Goal: Task Accomplishment & Management: Manage account settings

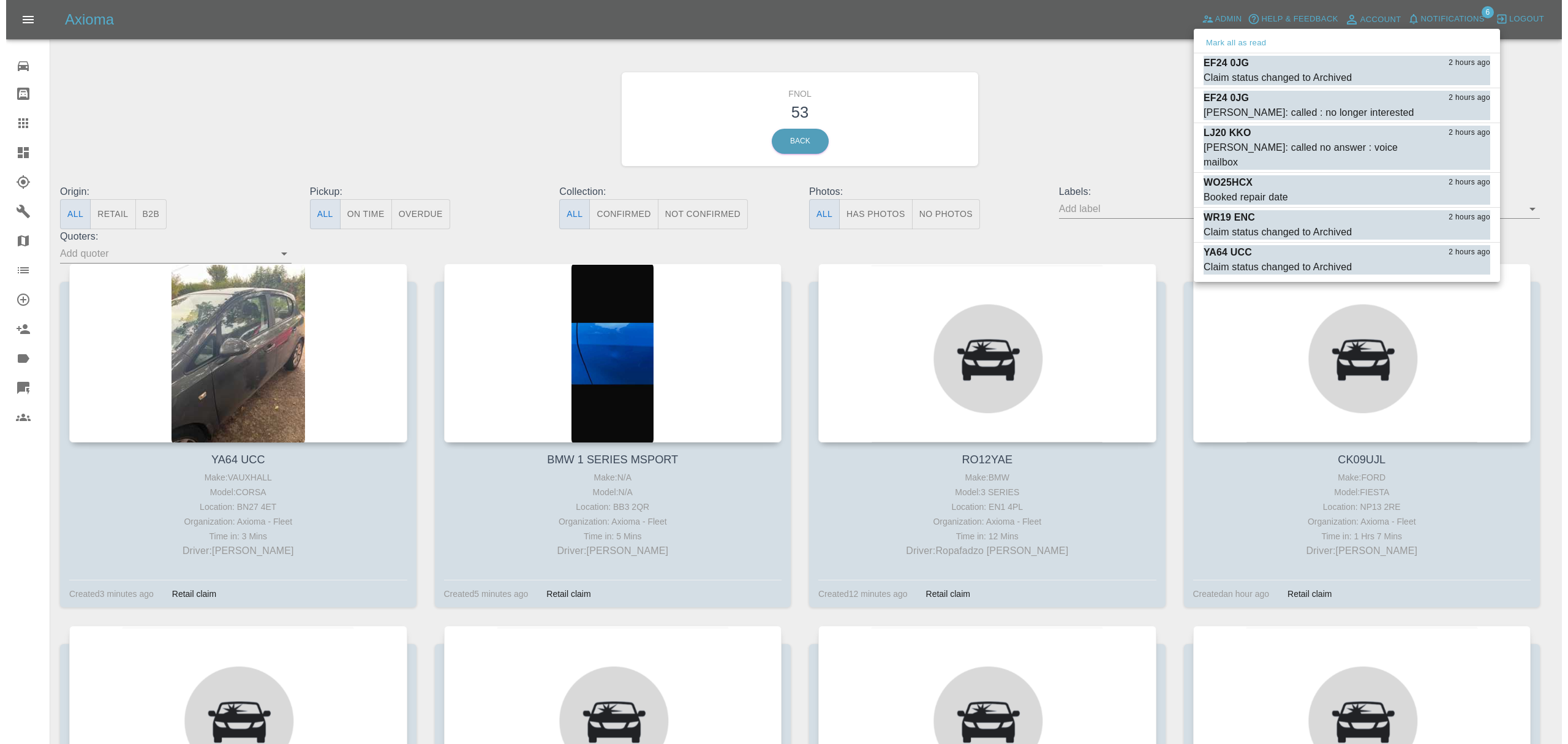
scroll to position [4644, 0]
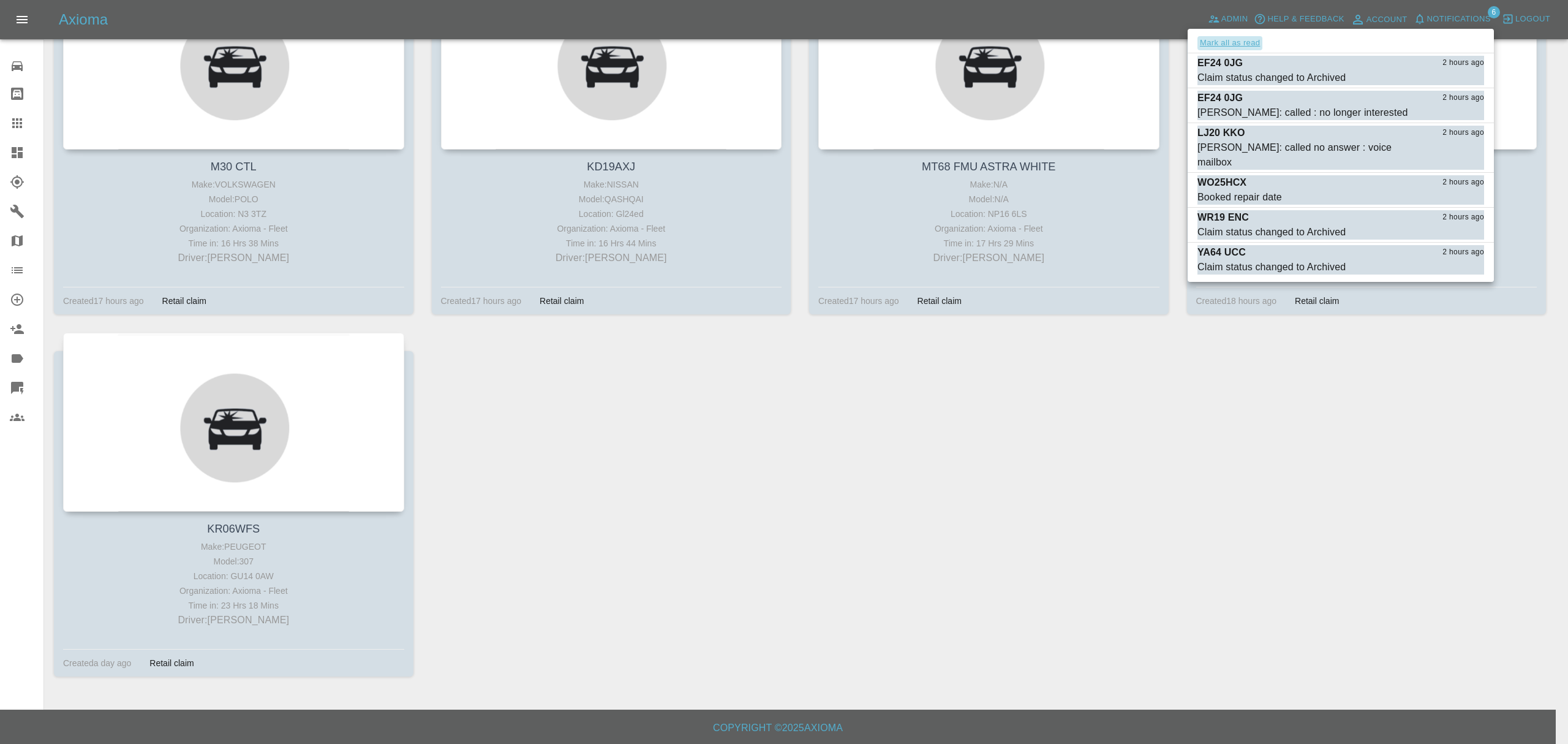
click at [1243, 36] on button "Mark all as read" at bounding box center [1230, 43] width 65 height 14
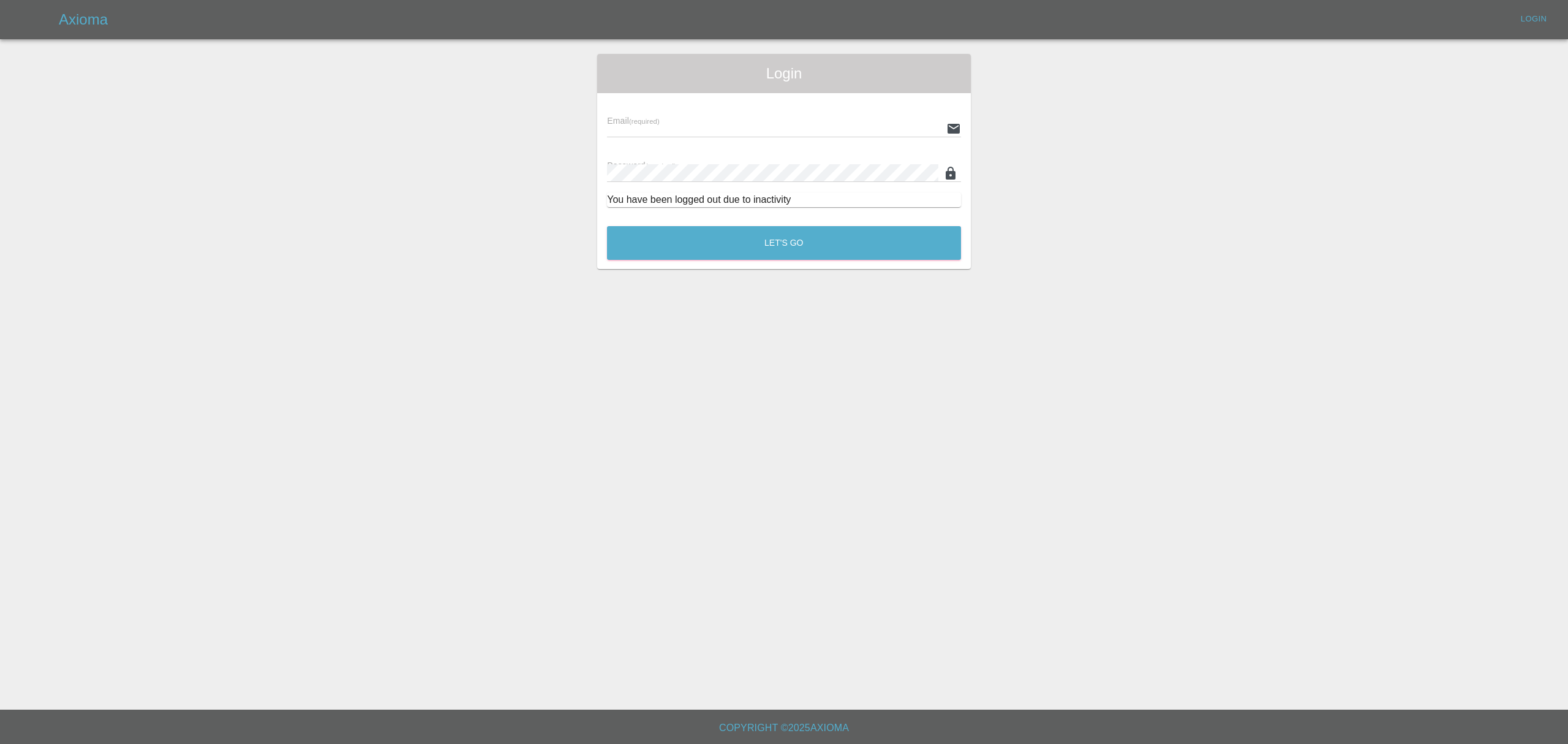
type input "[PERSON_NAME][EMAIL_ADDRESS][DOMAIN_NAME]"
click at [819, 231] on button "Let's Go" at bounding box center [784, 243] width 354 height 34
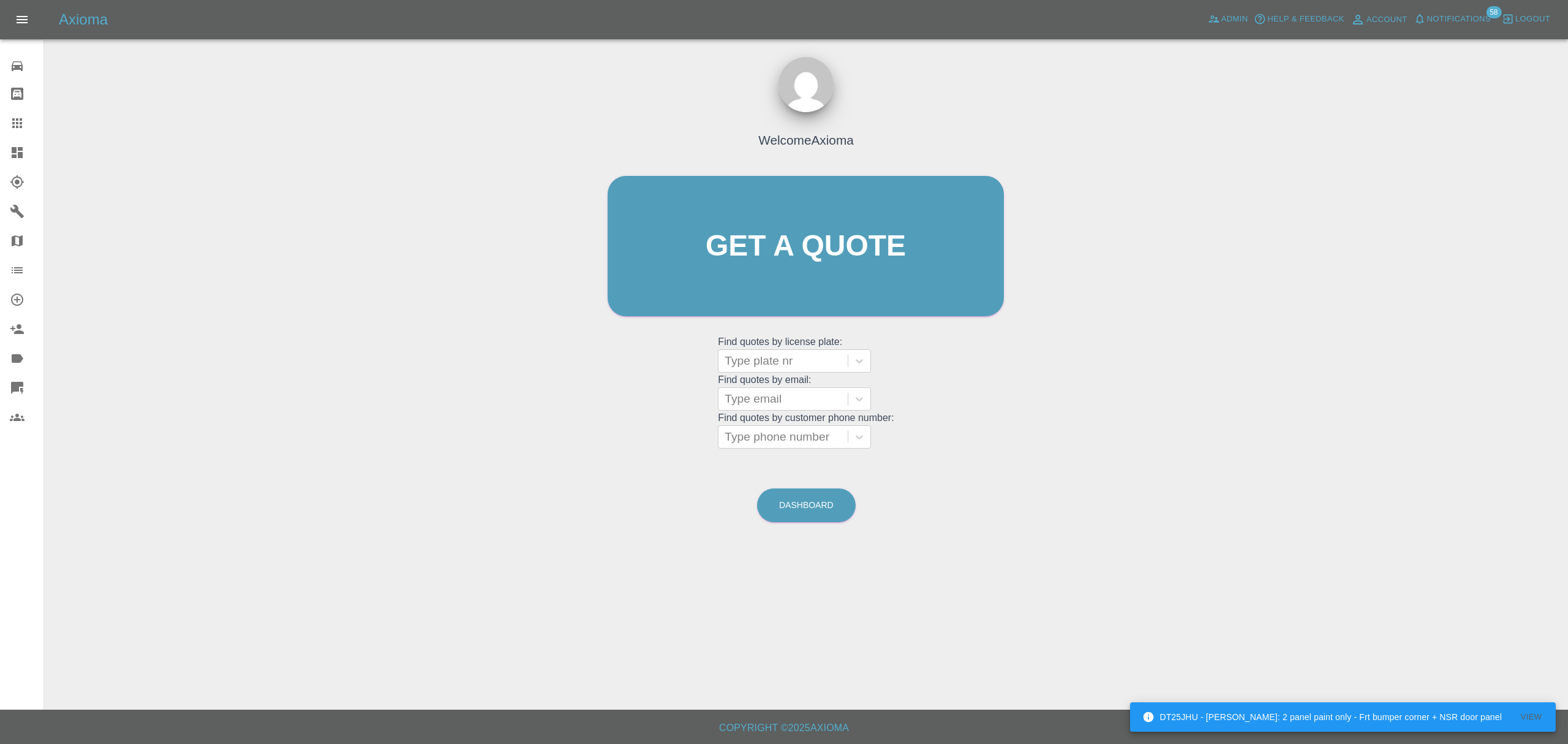
click at [1439, 32] on div "Axioma Admin Help & Feedback Account Notifications 58 Logout" at bounding box center [784, 19] width 1568 height 39
click at [1442, 23] on span "Notifications" at bounding box center [1459, 19] width 64 height 14
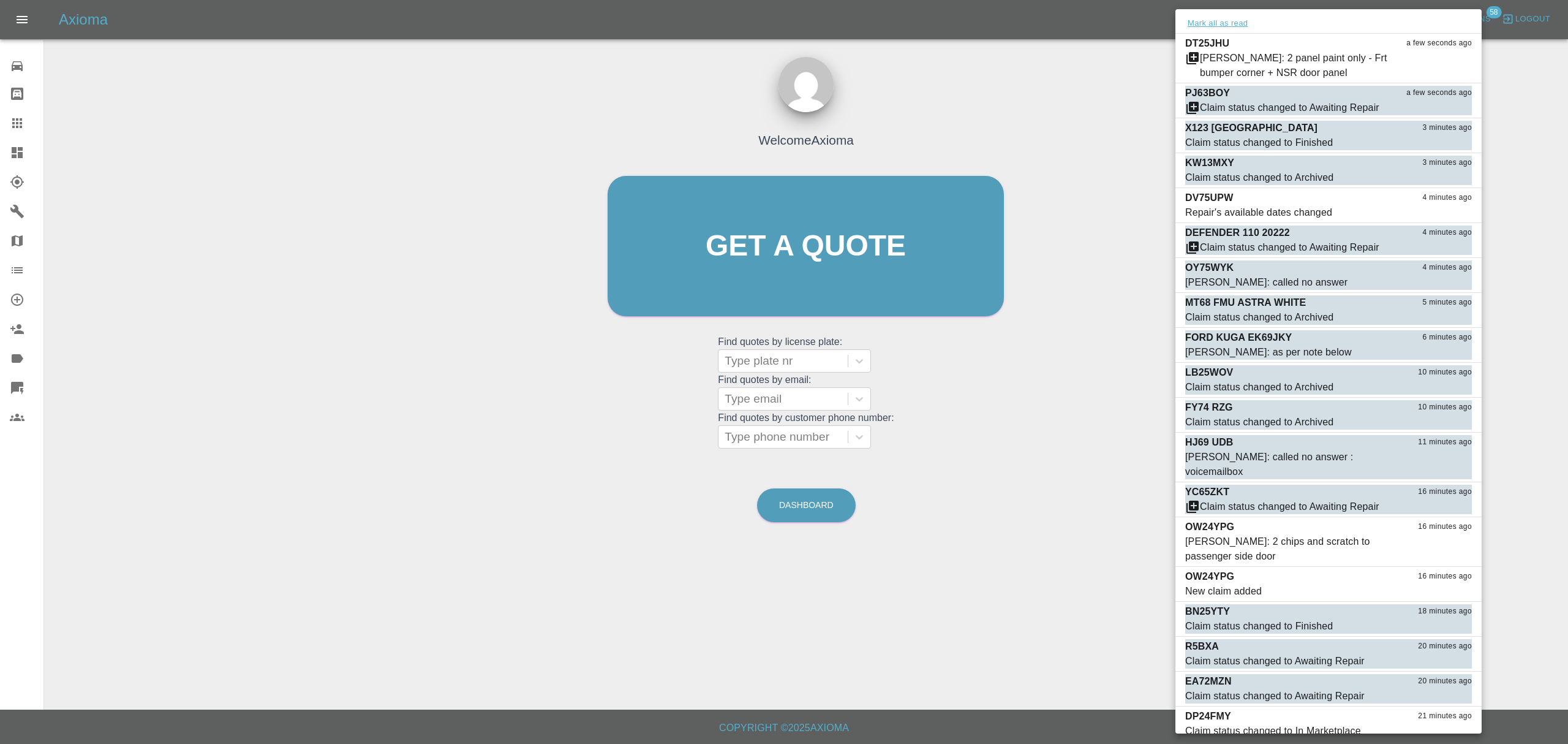
click at [1218, 18] on button "Mark all as read" at bounding box center [1217, 23] width 65 height 14
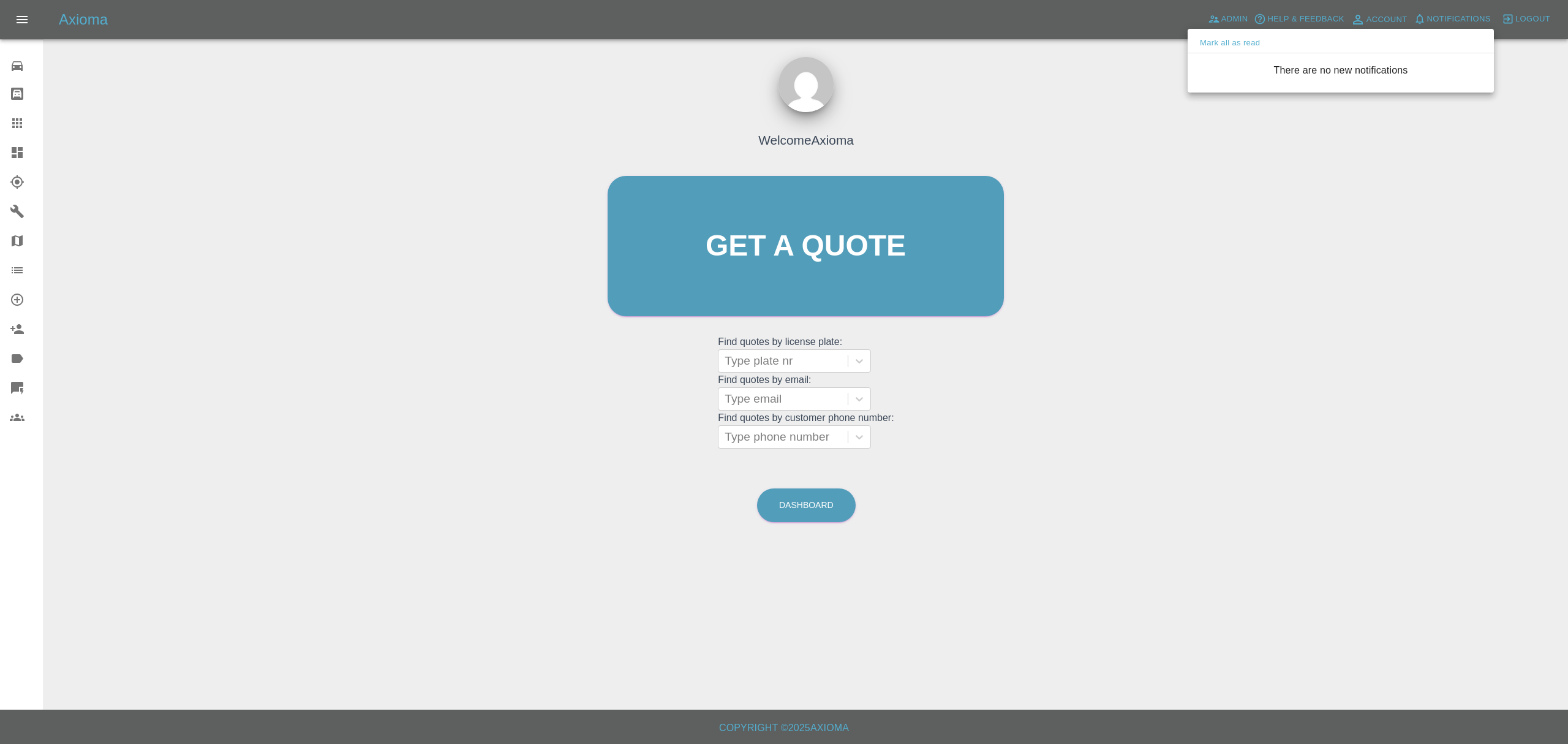
click at [1113, 182] on div at bounding box center [784, 372] width 1568 height 744
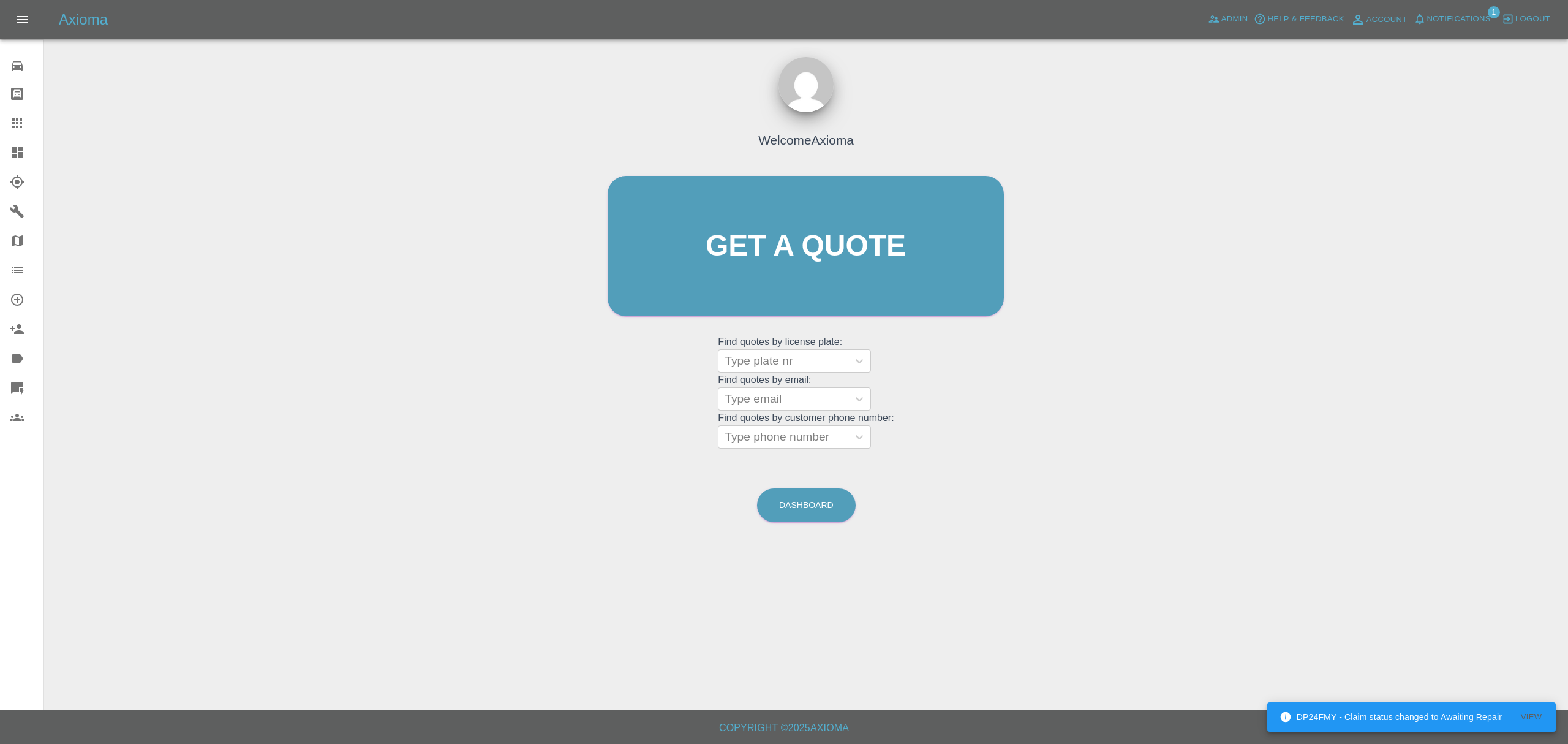
click at [1427, 18] on span "Notifications" at bounding box center [1459, 19] width 64 height 14
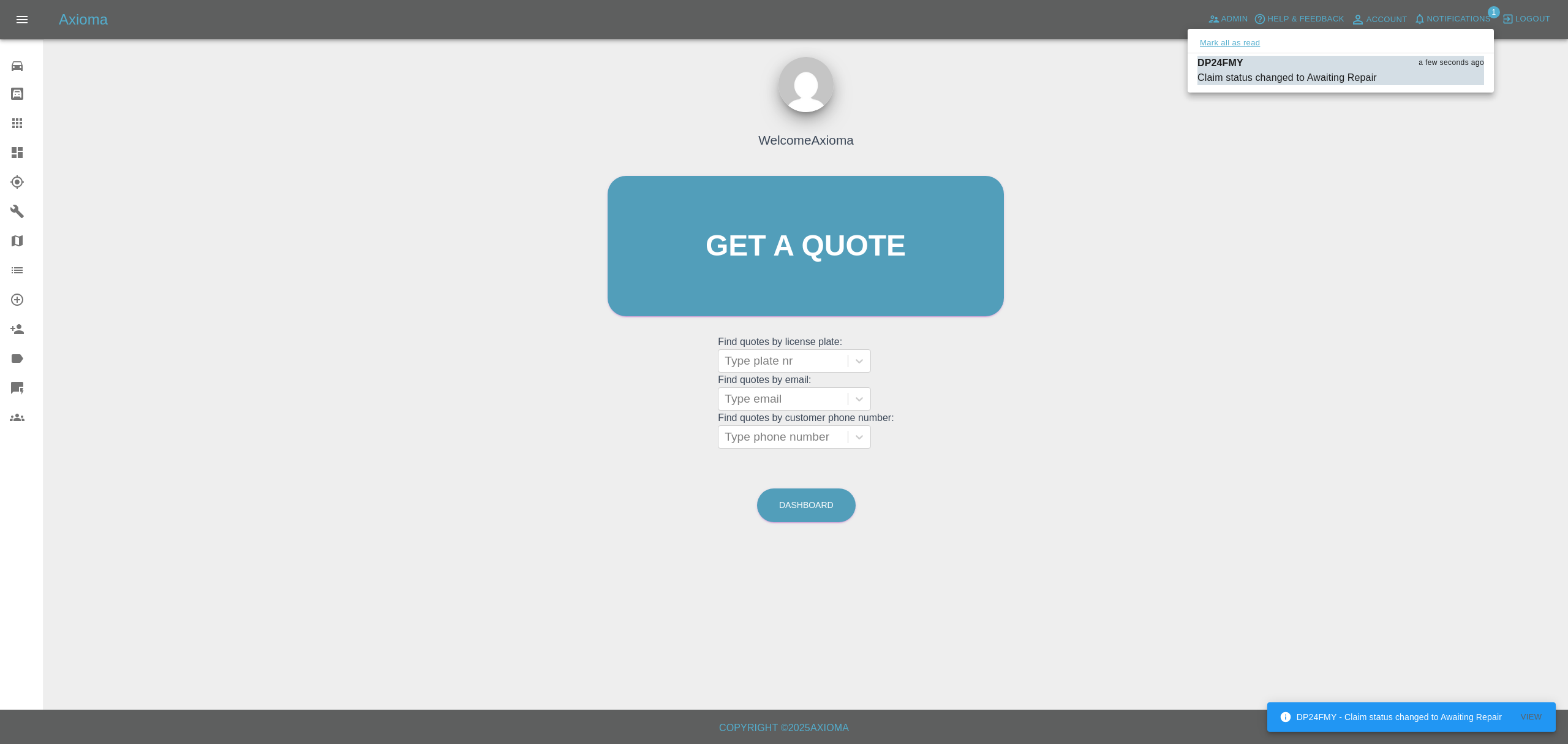
click at [1231, 39] on button "Mark all as read" at bounding box center [1230, 43] width 65 height 14
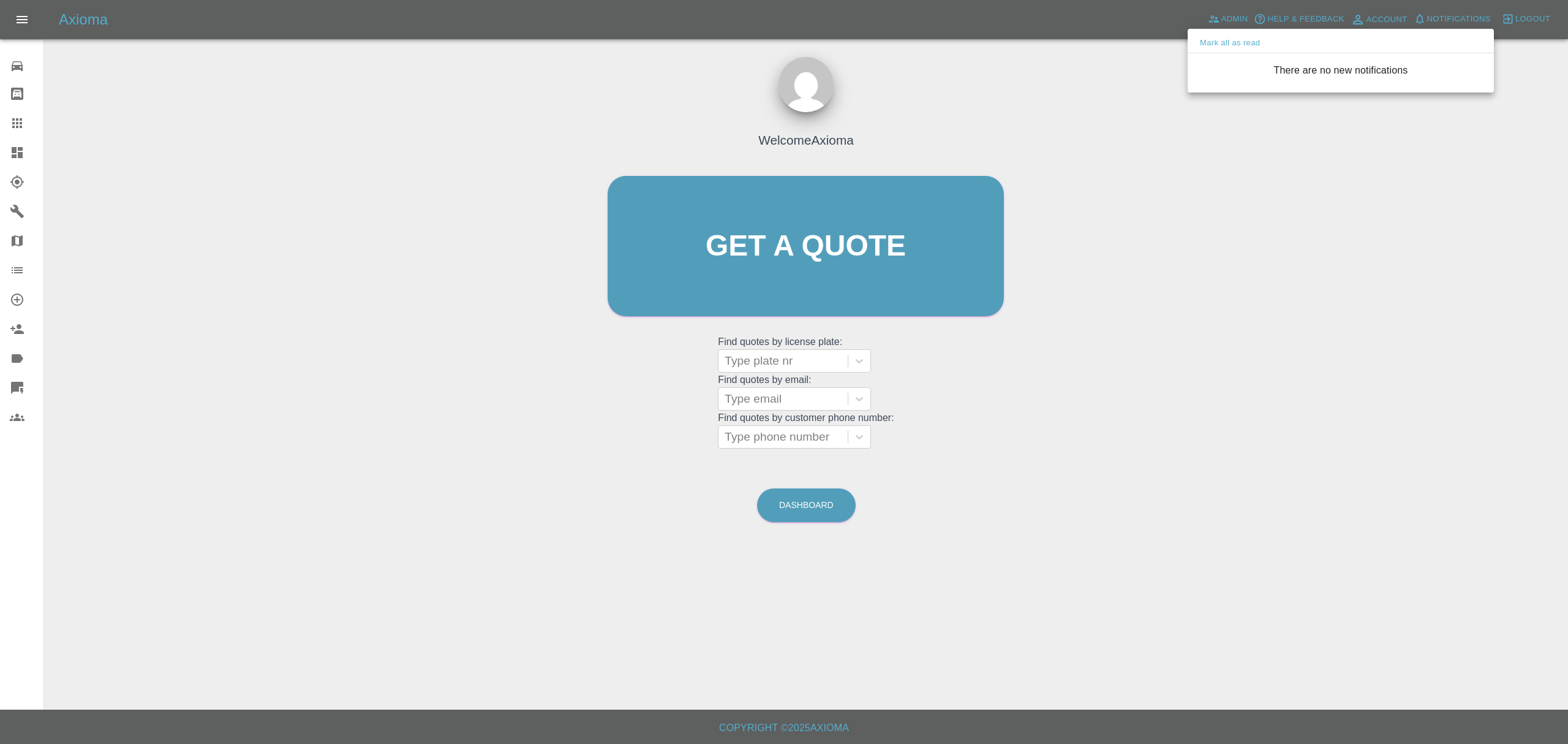
click at [934, 513] on div at bounding box center [784, 372] width 1568 height 744
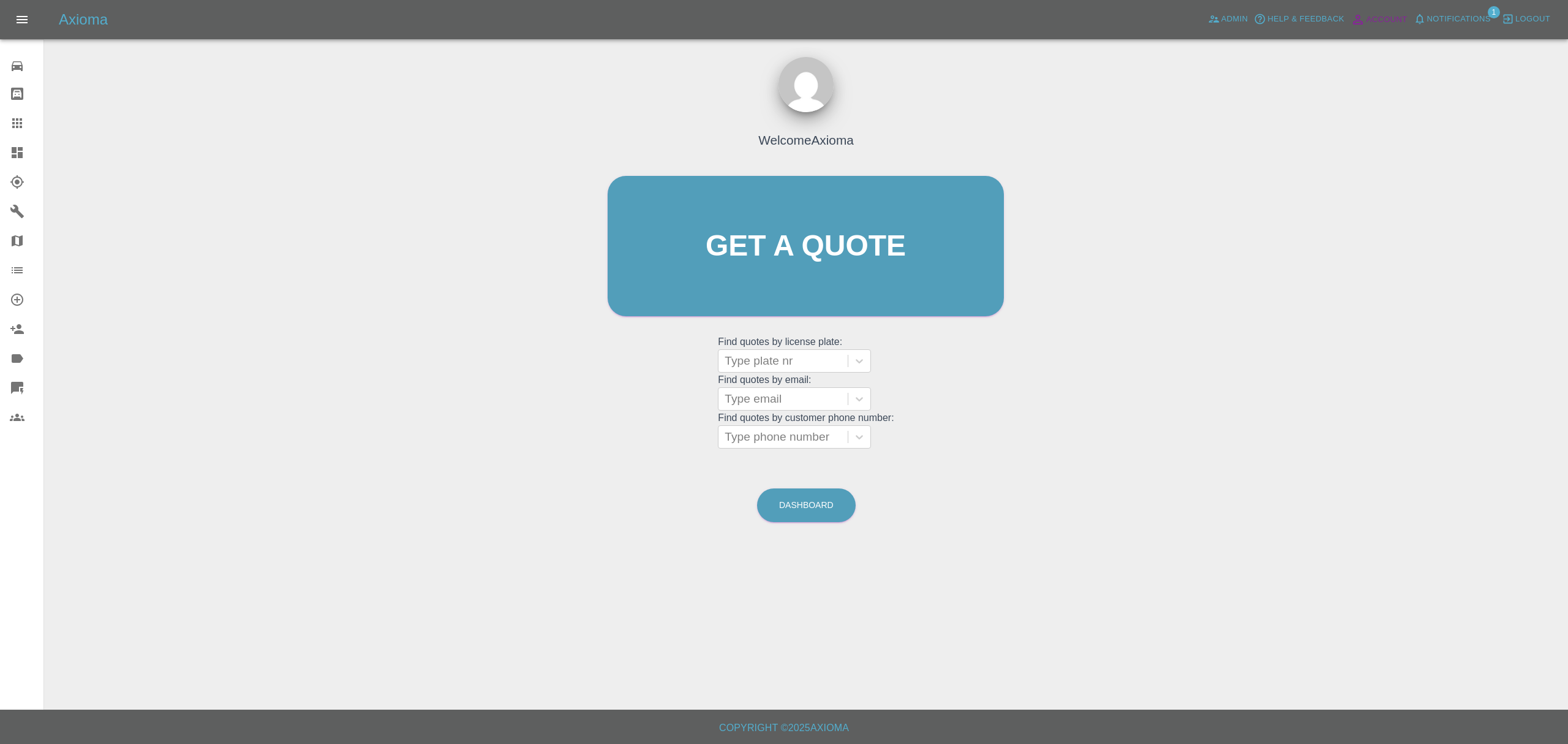
click at [1405, 29] on link "Account" at bounding box center [1378, 20] width 63 height 20
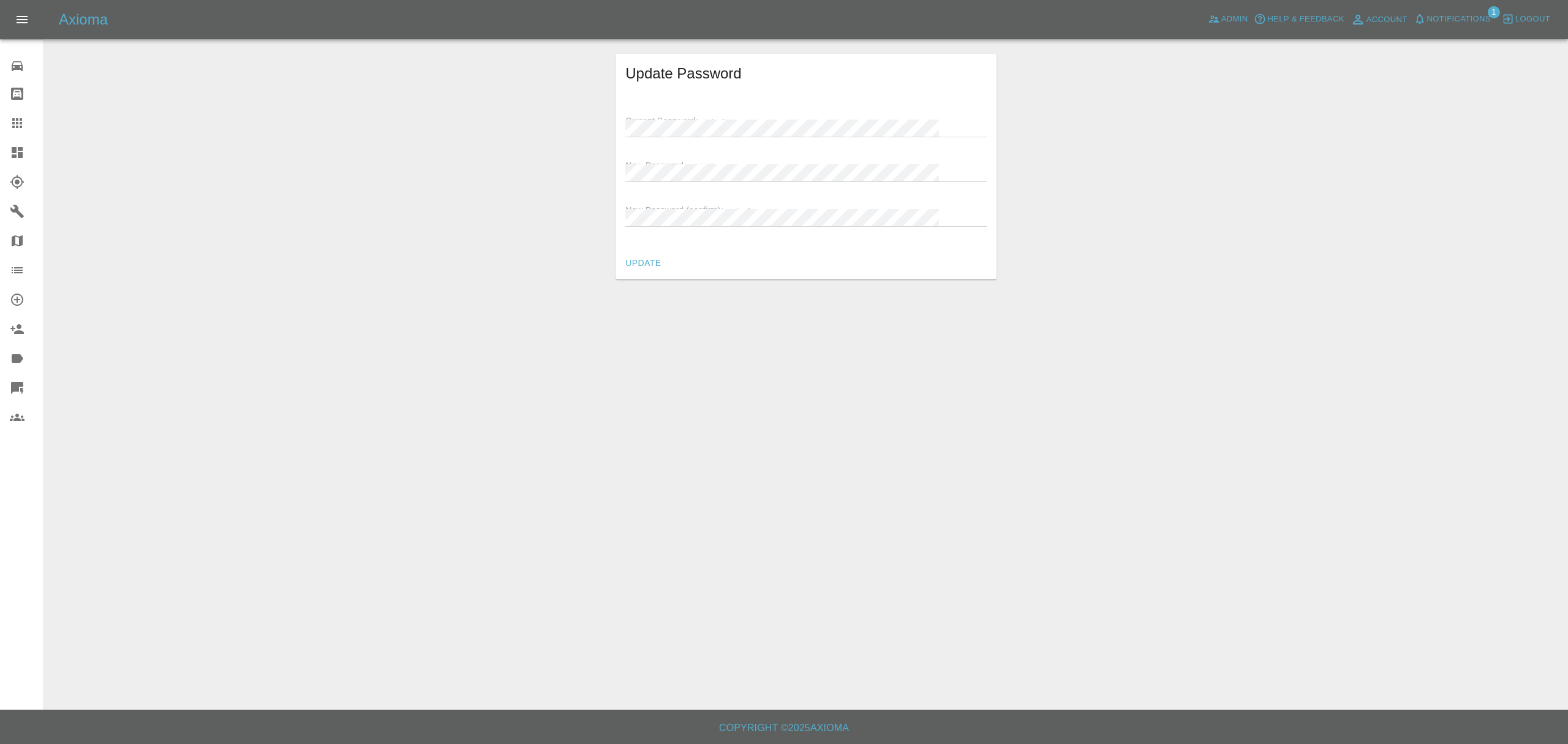
click at [9, 155] on link "Dashboard" at bounding box center [22, 153] width 44 height 29
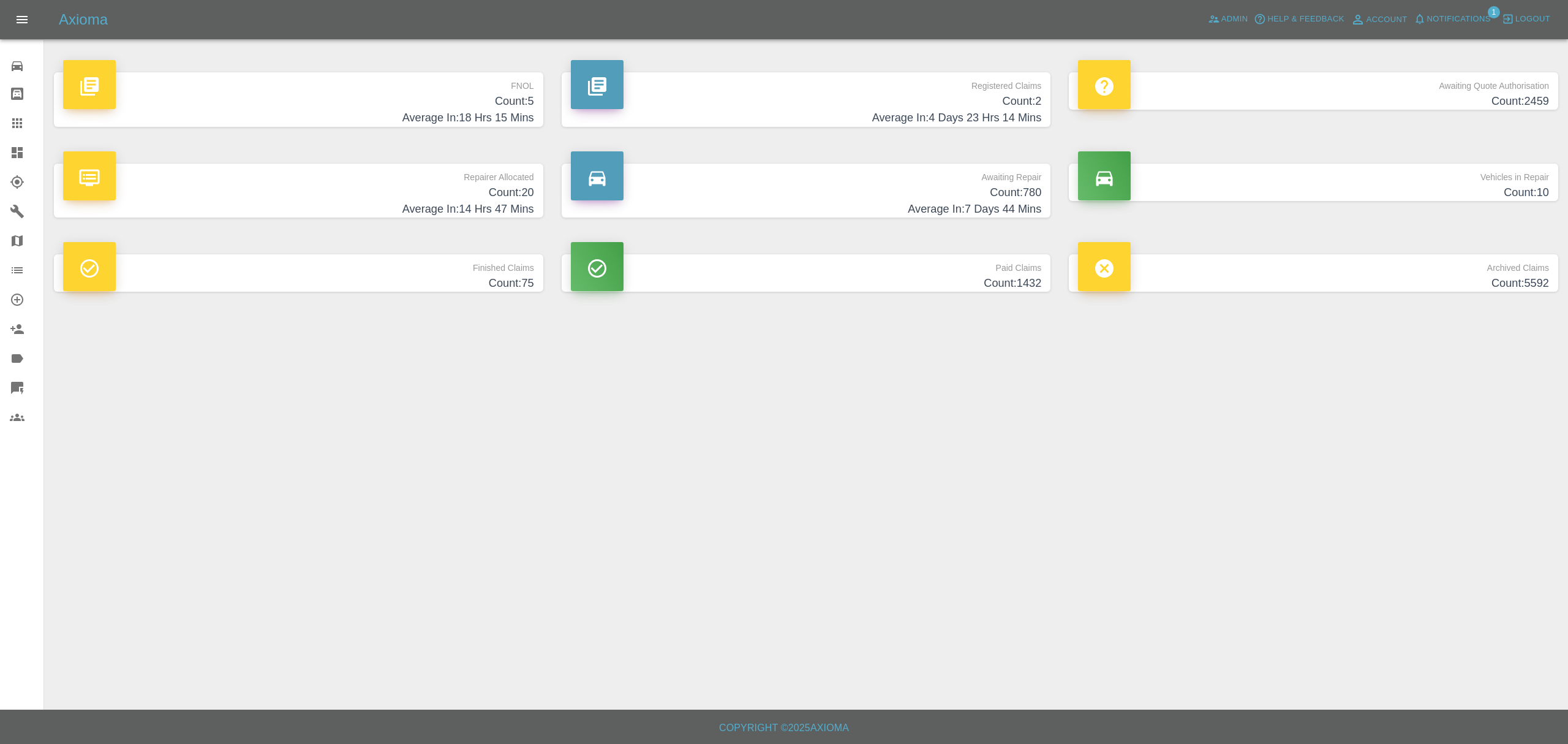
click at [1461, 18] on span "Notifications" at bounding box center [1459, 19] width 64 height 14
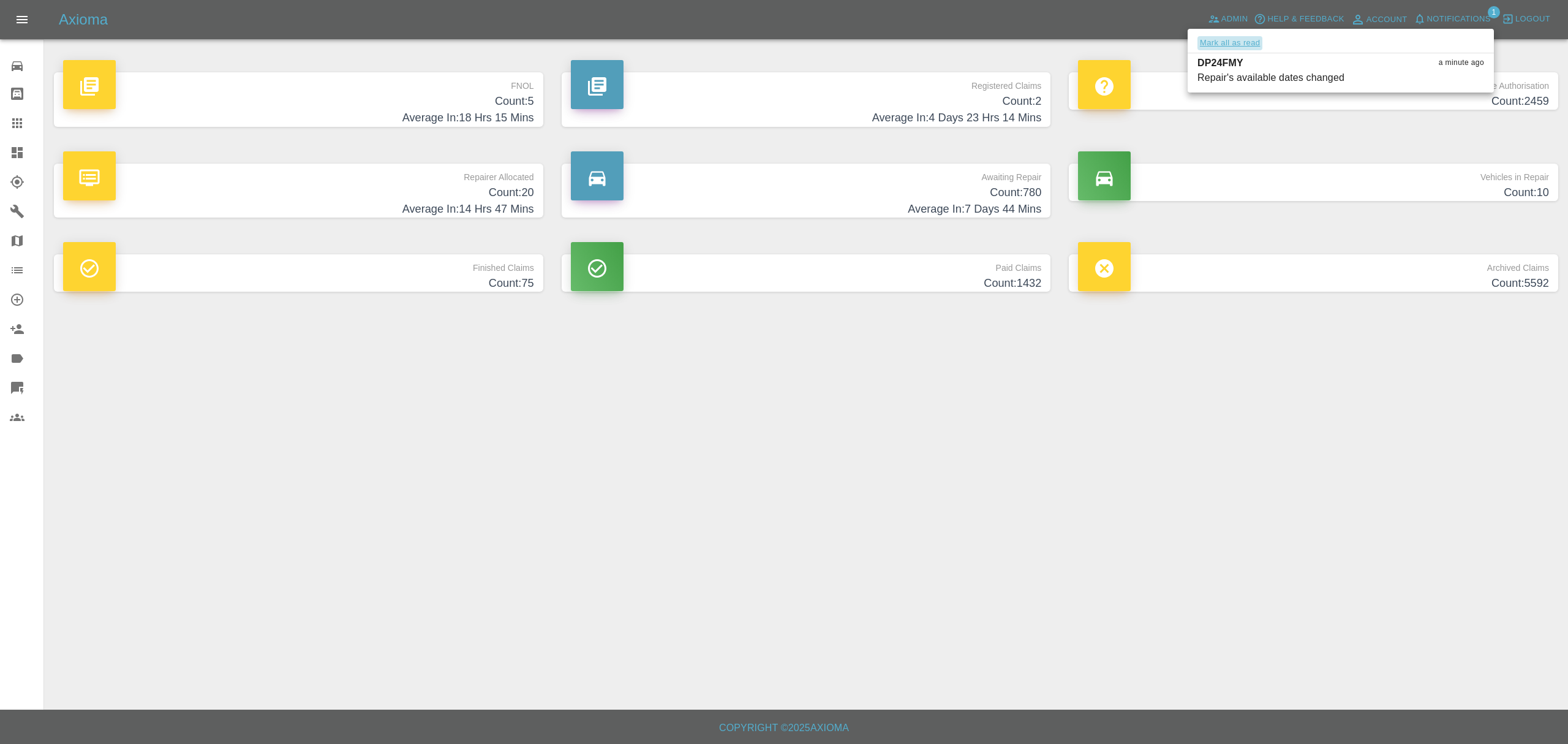
click at [1211, 42] on button "Mark all as read" at bounding box center [1230, 43] width 65 height 14
click at [1144, 555] on div at bounding box center [784, 372] width 1568 height 744
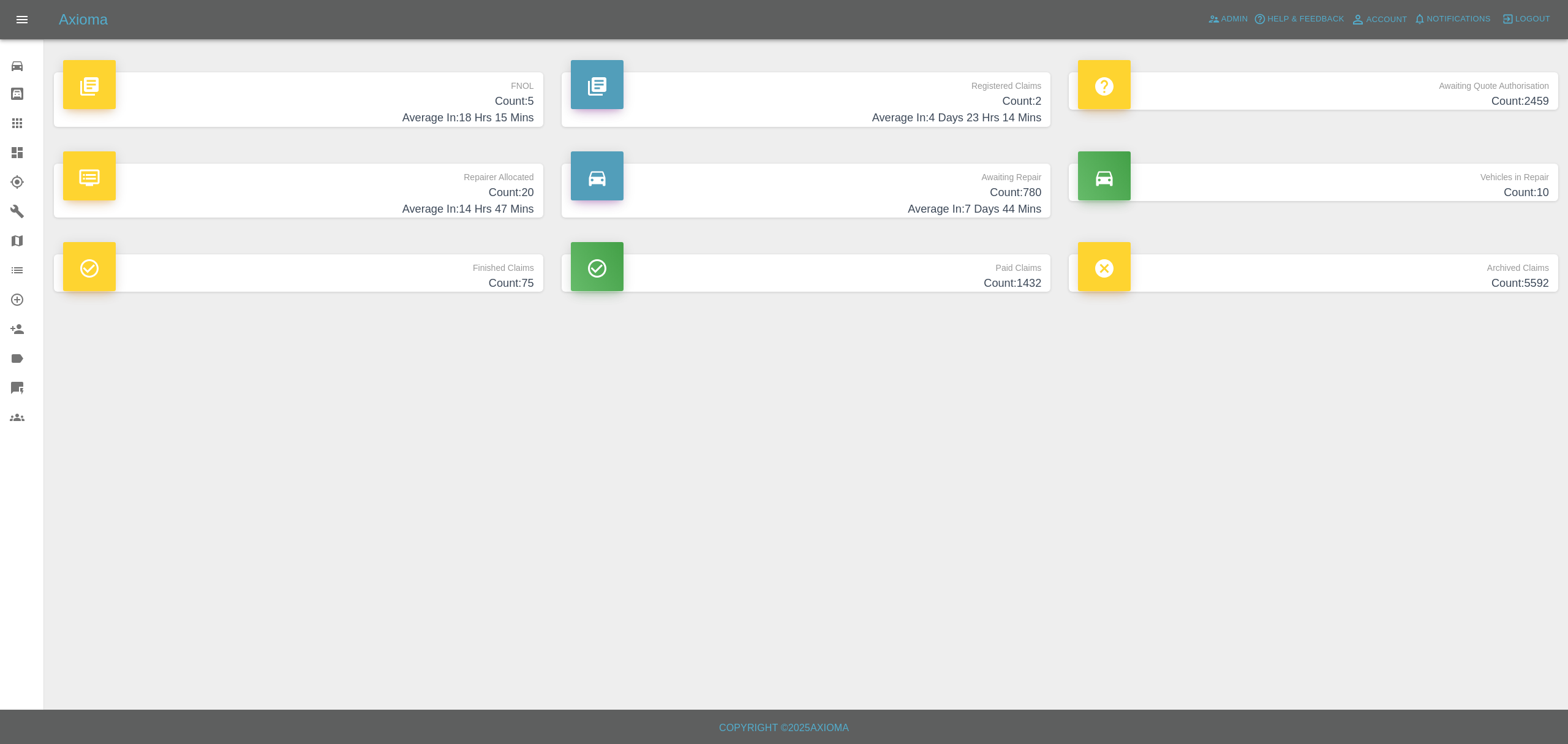
click at [476, 99] on h4 "Count: 5" at bounding box center [298, 101] width 471 height 17
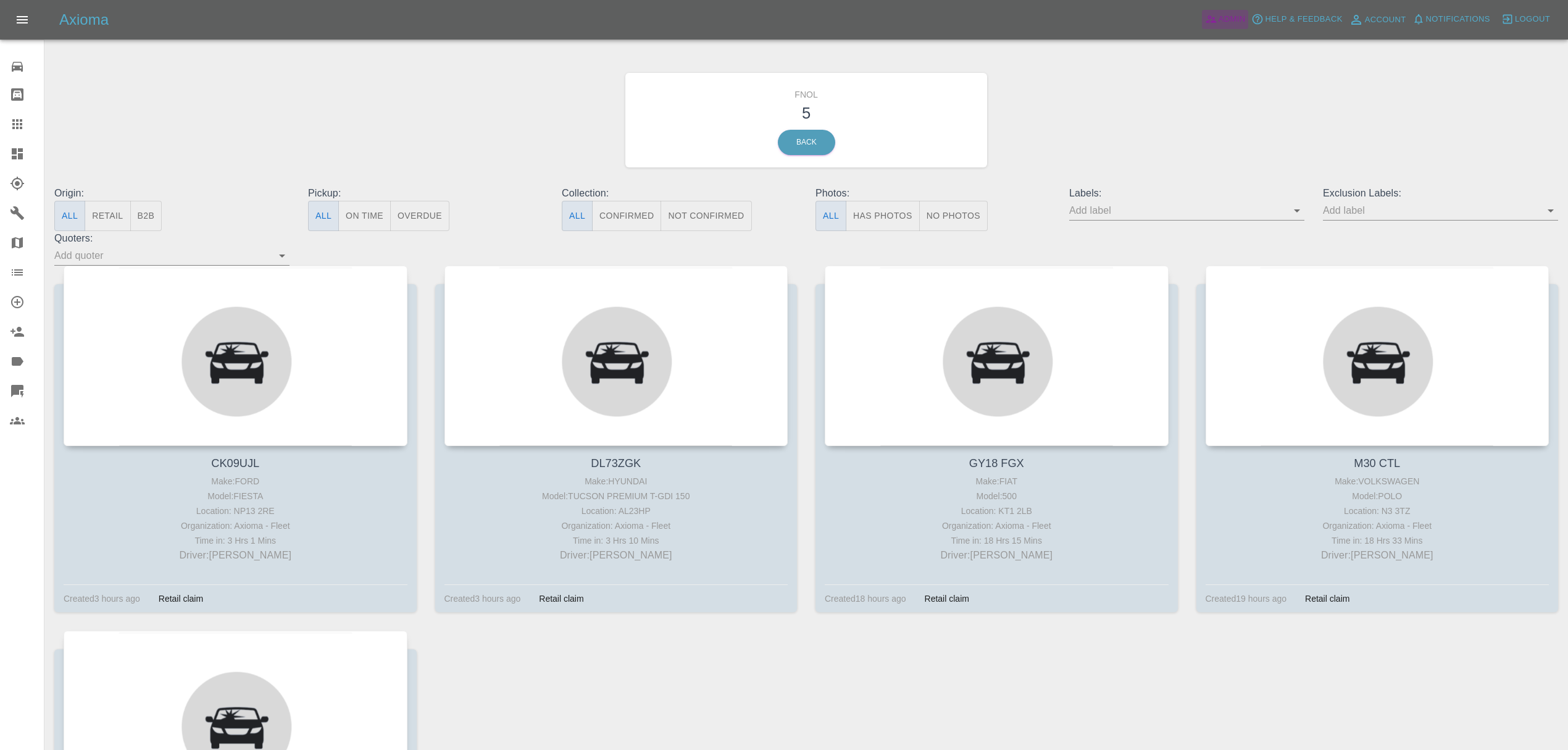
click at [1223, 22] on span "Admin" at bounding box center [1232, 19] width 27 height 14
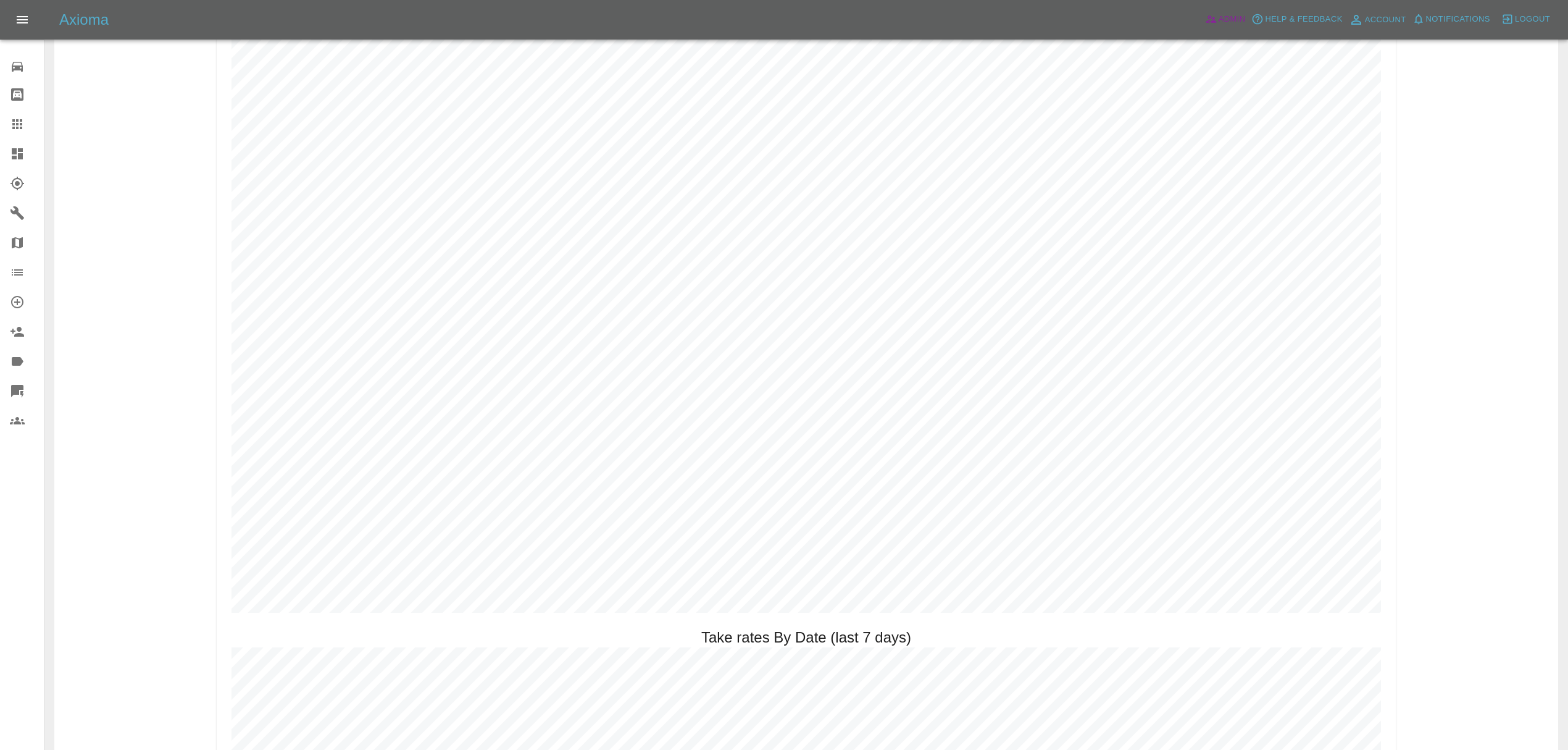
scroll to position [1870, 0]
click at [15, 149] on icon at bounding box center [17, 154] width 11 height 11
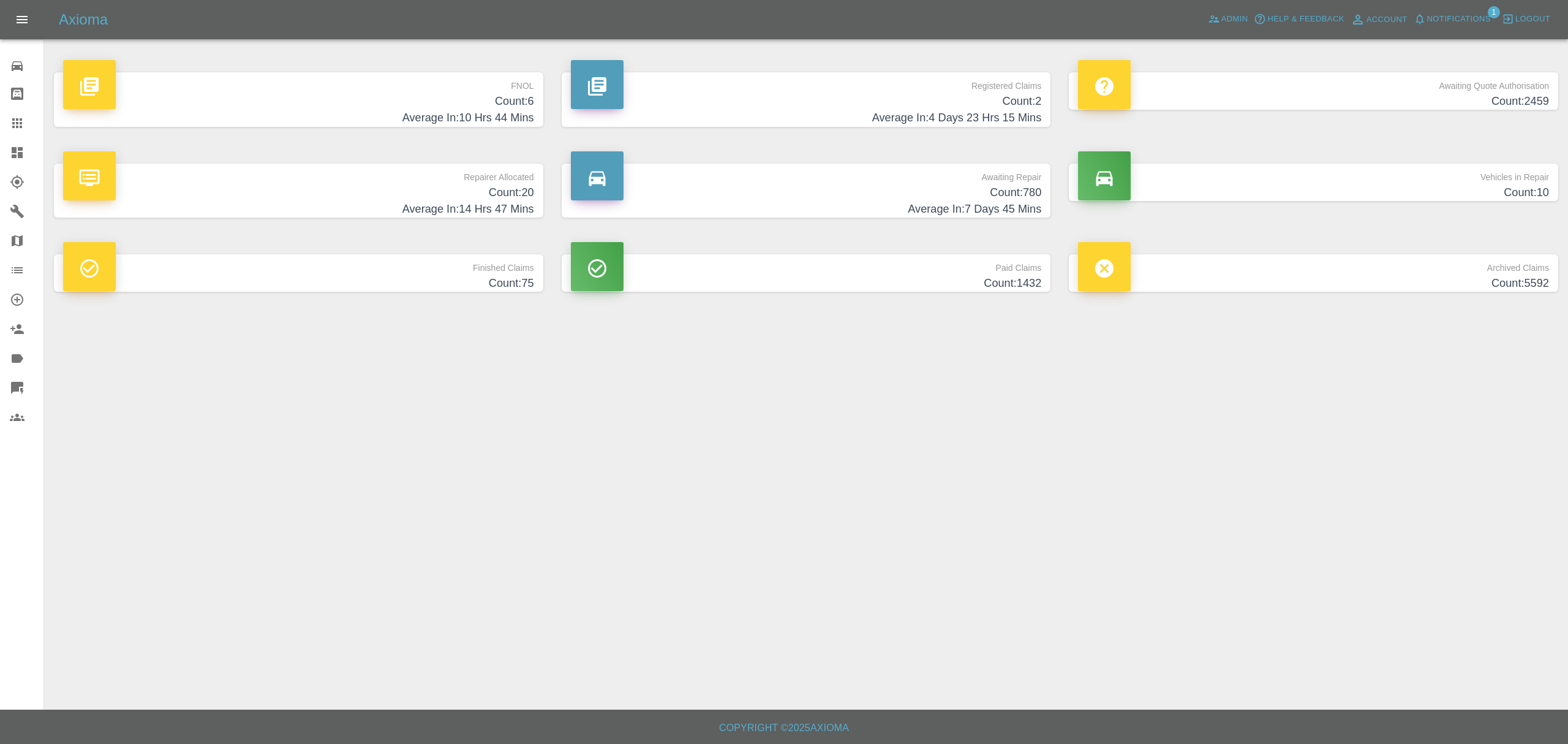
click at [373, 84] on p "FNOL" at bounding box center [298, 82] width 471 height 21
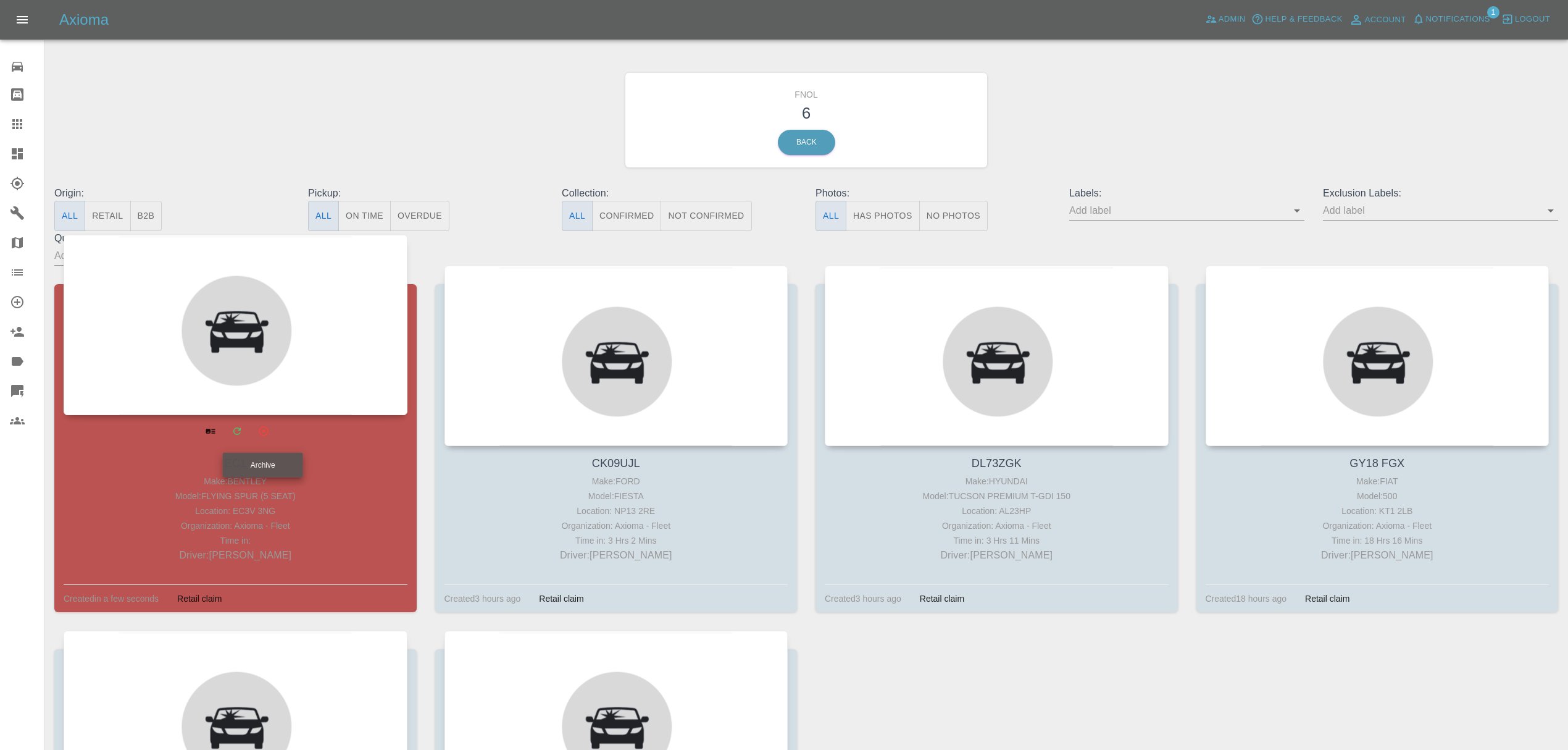
click at [262, 430] on icon "Archive" at bounding box center [263, 430] width 11 height 11
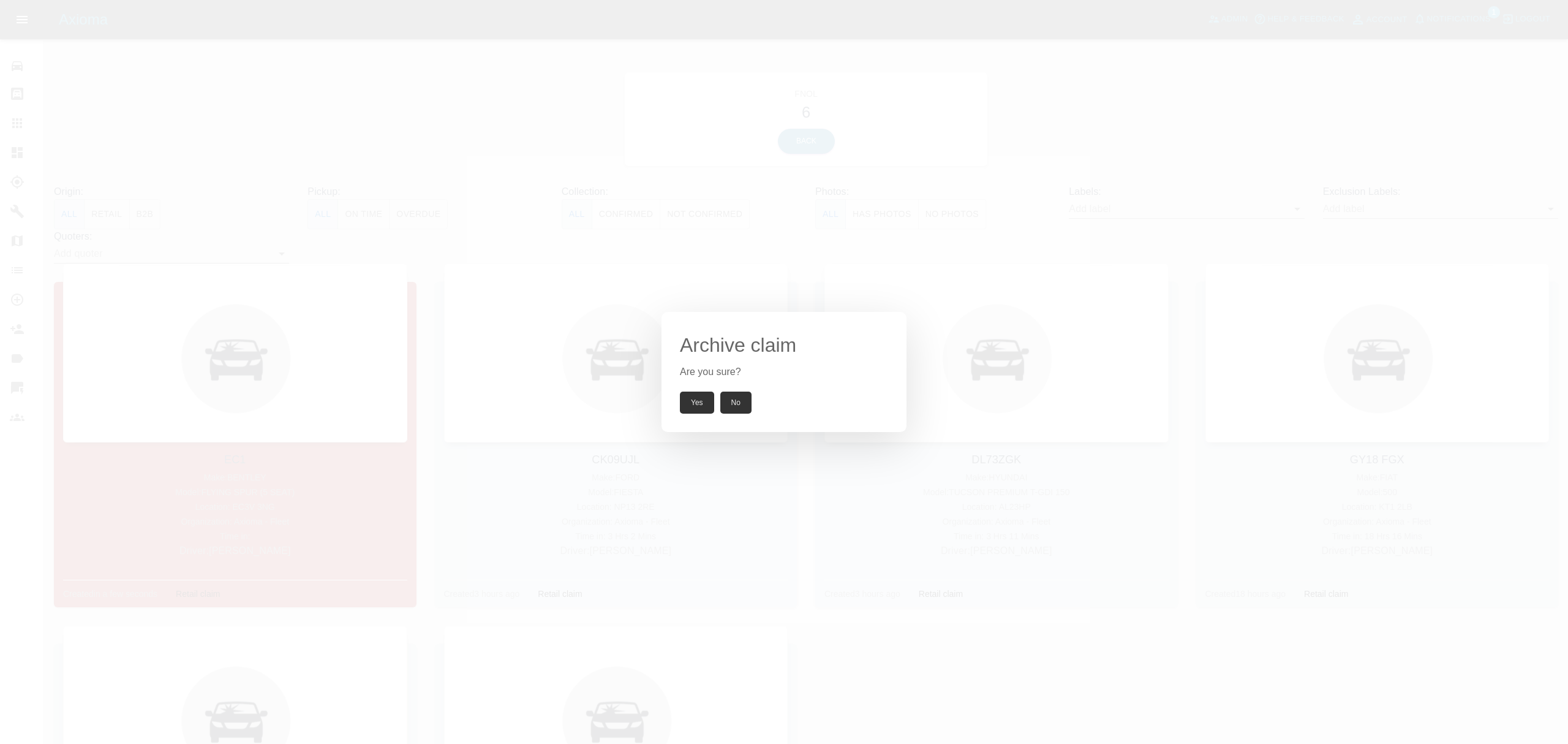
click at [690, 404] on button "Yes" at bounding box center [697, 403] width 34 height 22
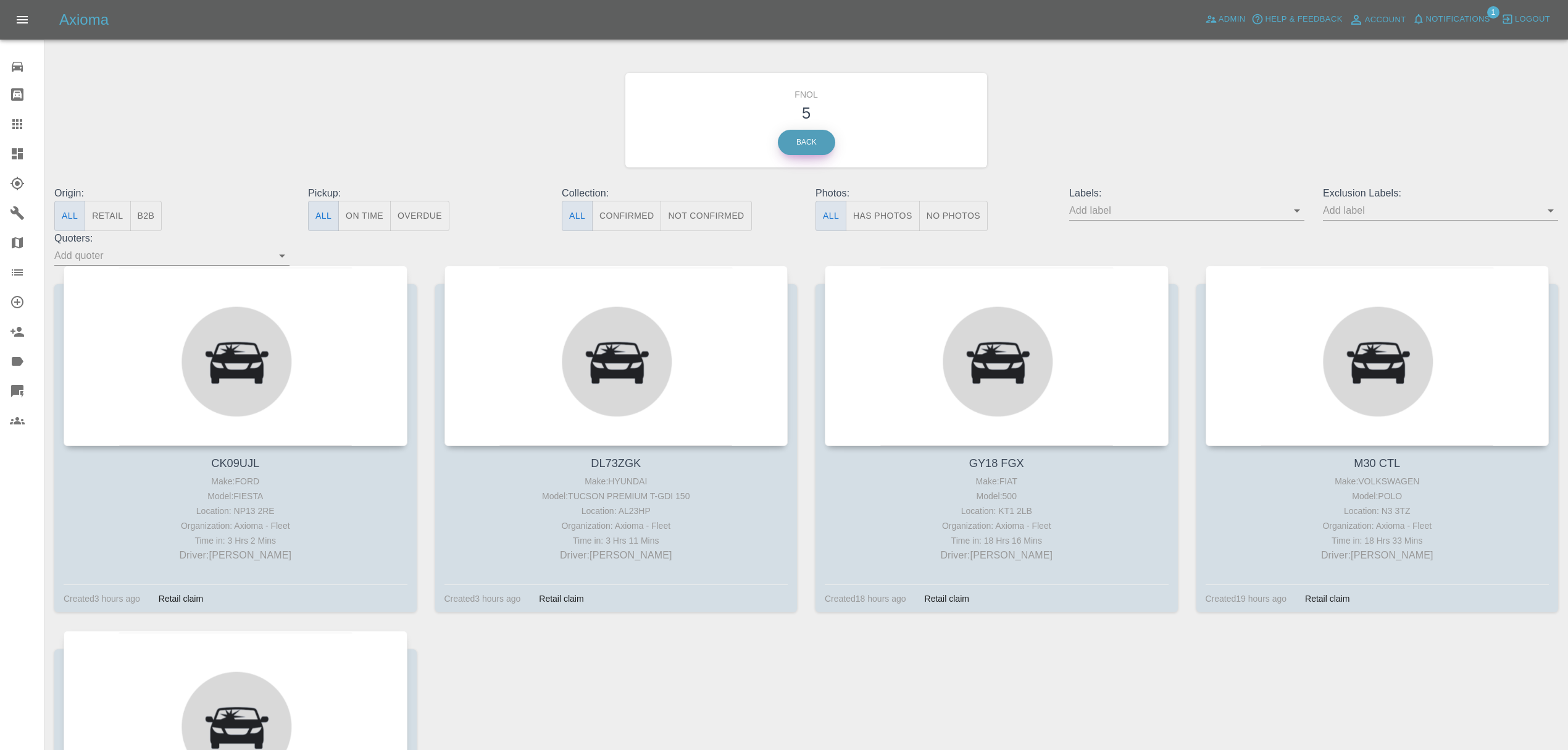
click at [816, 146] on link "Back" at bounding box center [807, 142] width 57 height 25
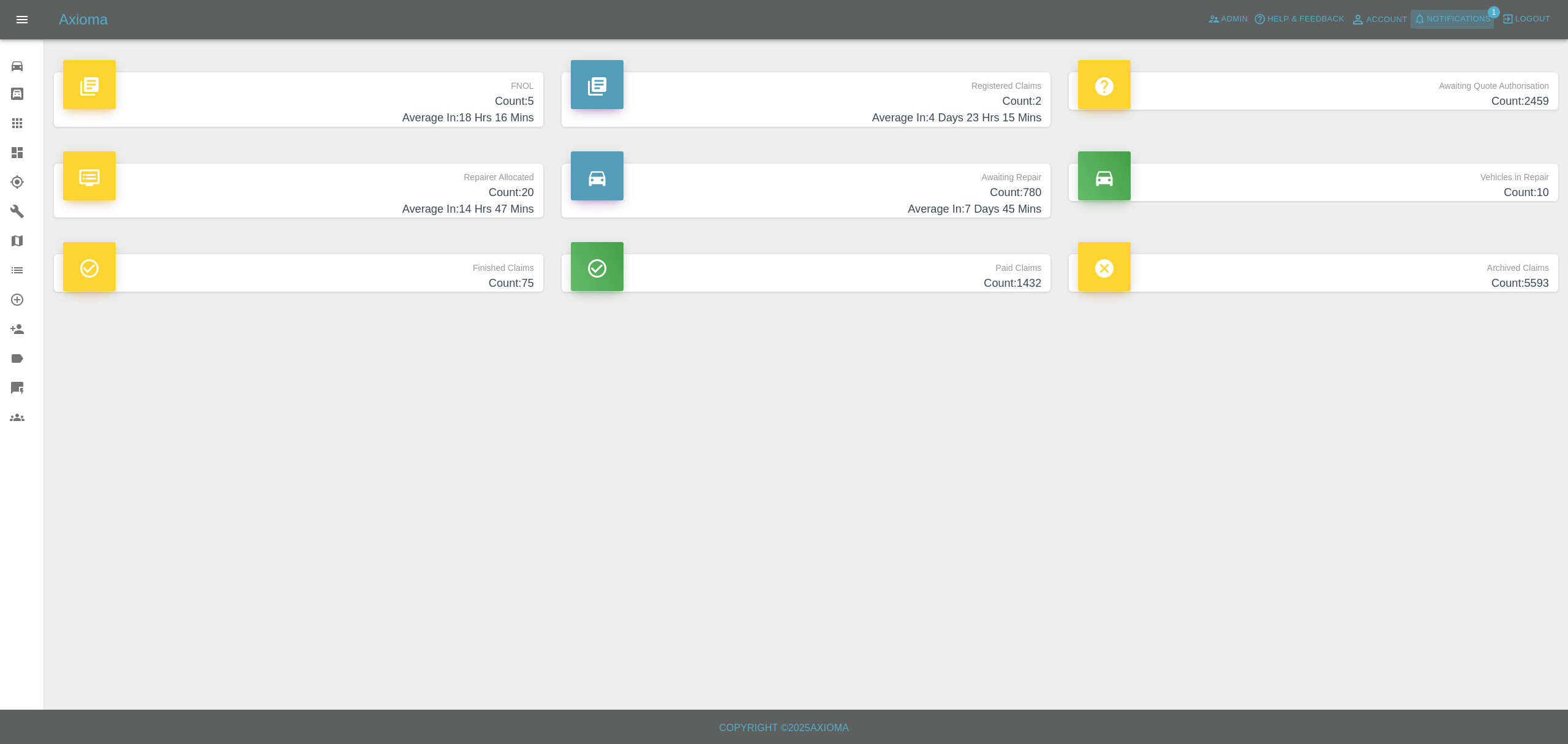
click at [1474, 20] on span "Notifications" at bounding box center [1459, 19] width 64 height 14
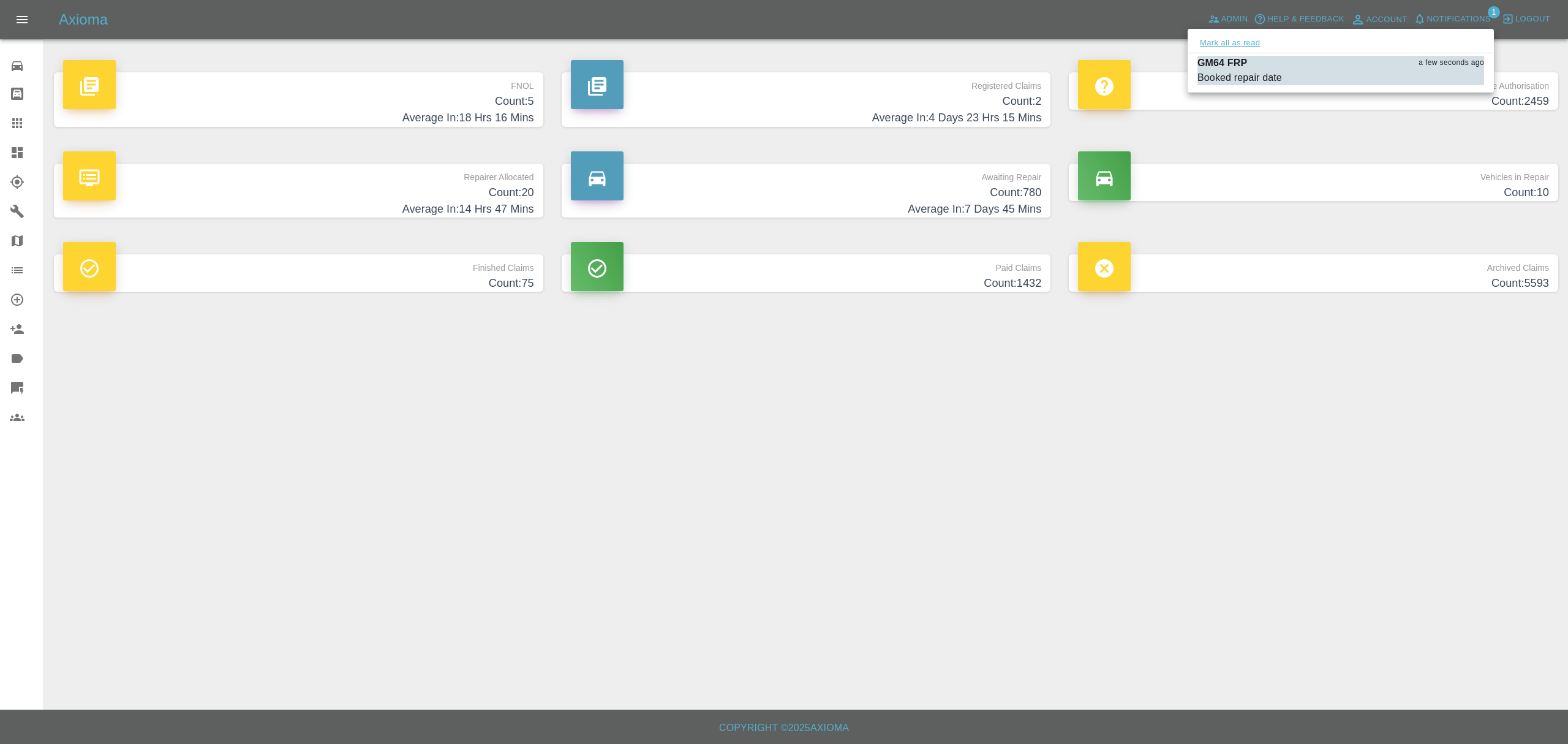
click at [1235, 45] on button "Mark all as read" at bounding box center [1230, 43] width 65 height 14
click at [1137, 425] on div at bounding box center [784, 372] width 1568 height 744
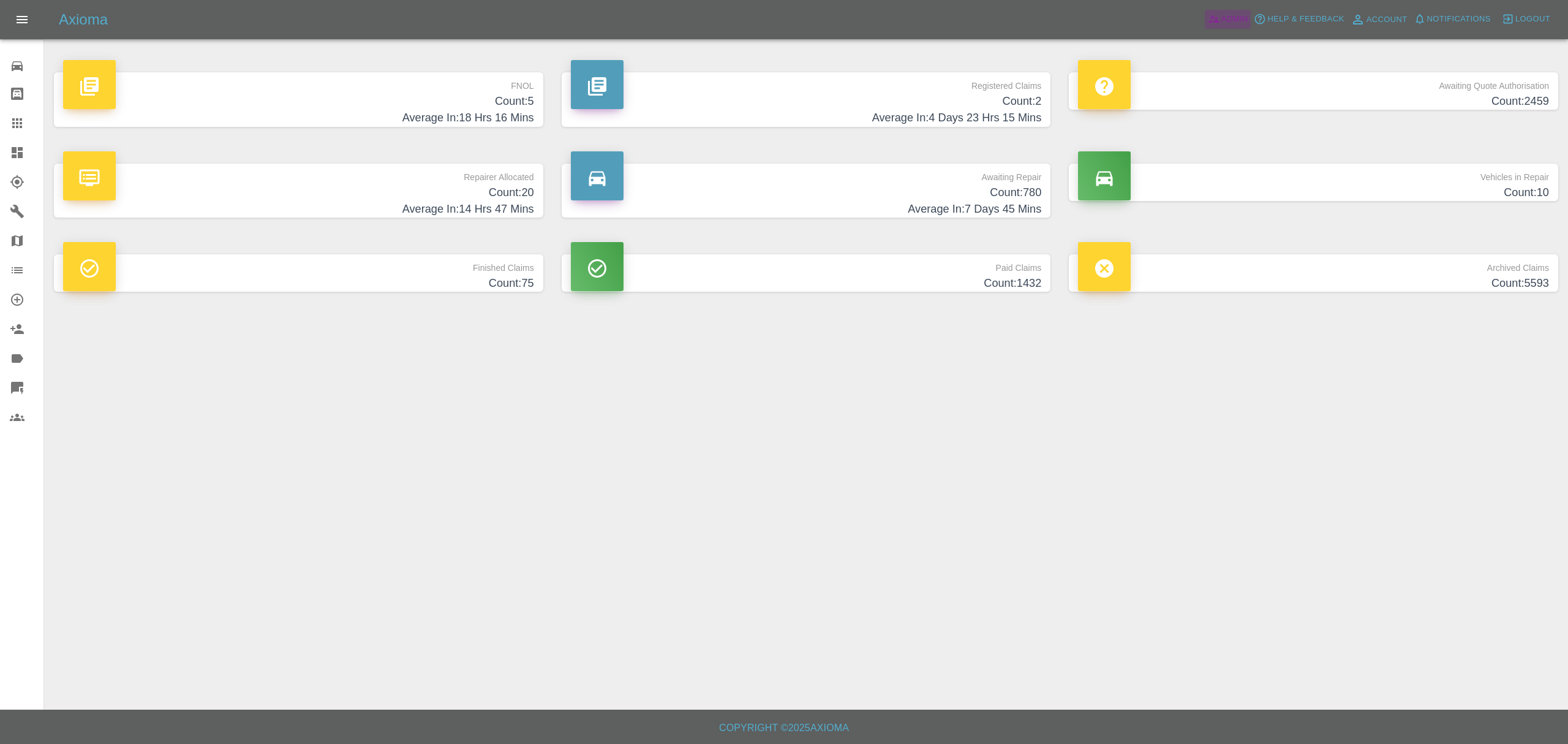
click at [1241, 23] on span "Admin" at bounding box center [1235, 19] width 27 height 14
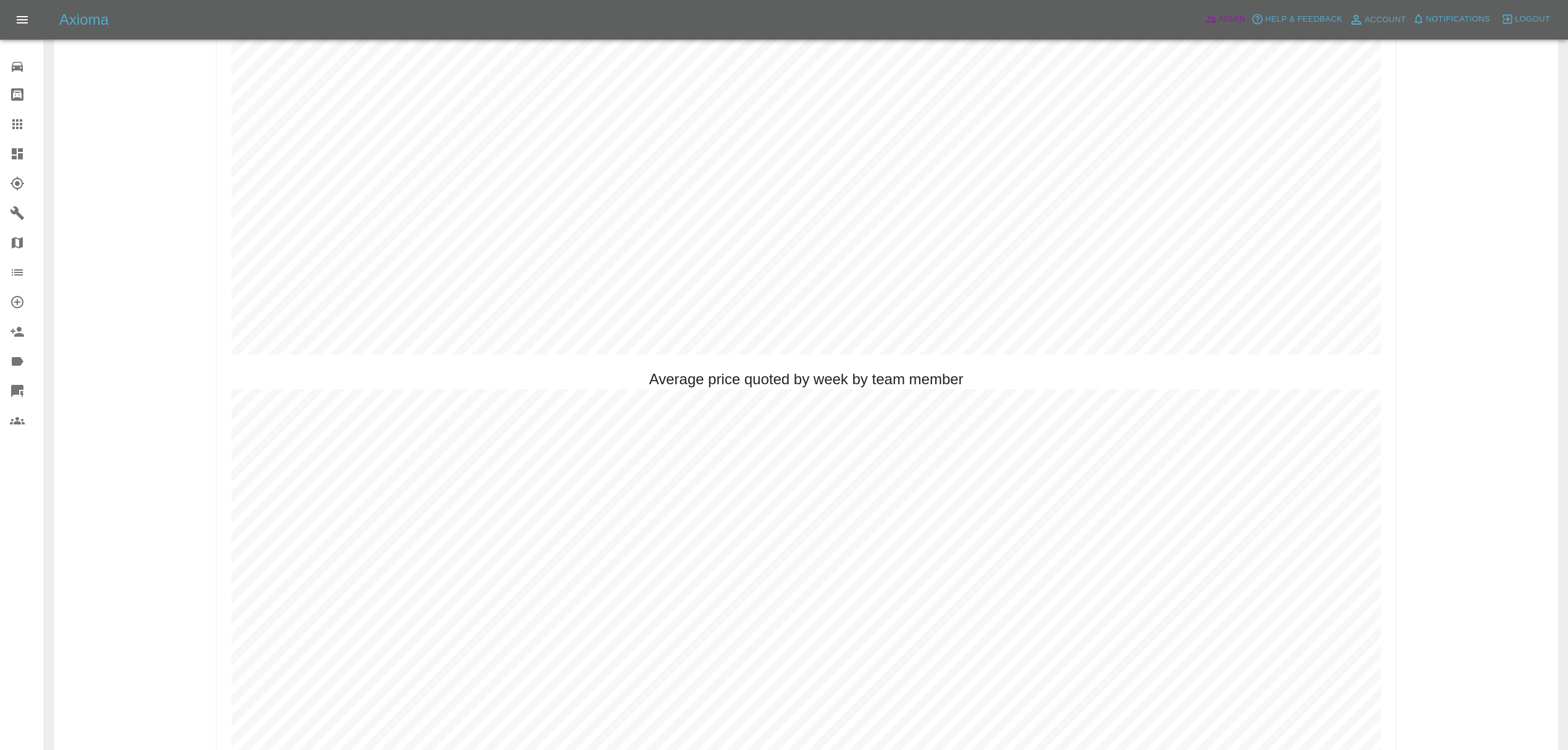
scroll to position [1009, 0]
click at [0, 149] on link "Dashboard" at bounding box center [22, 154] width 44 height 29
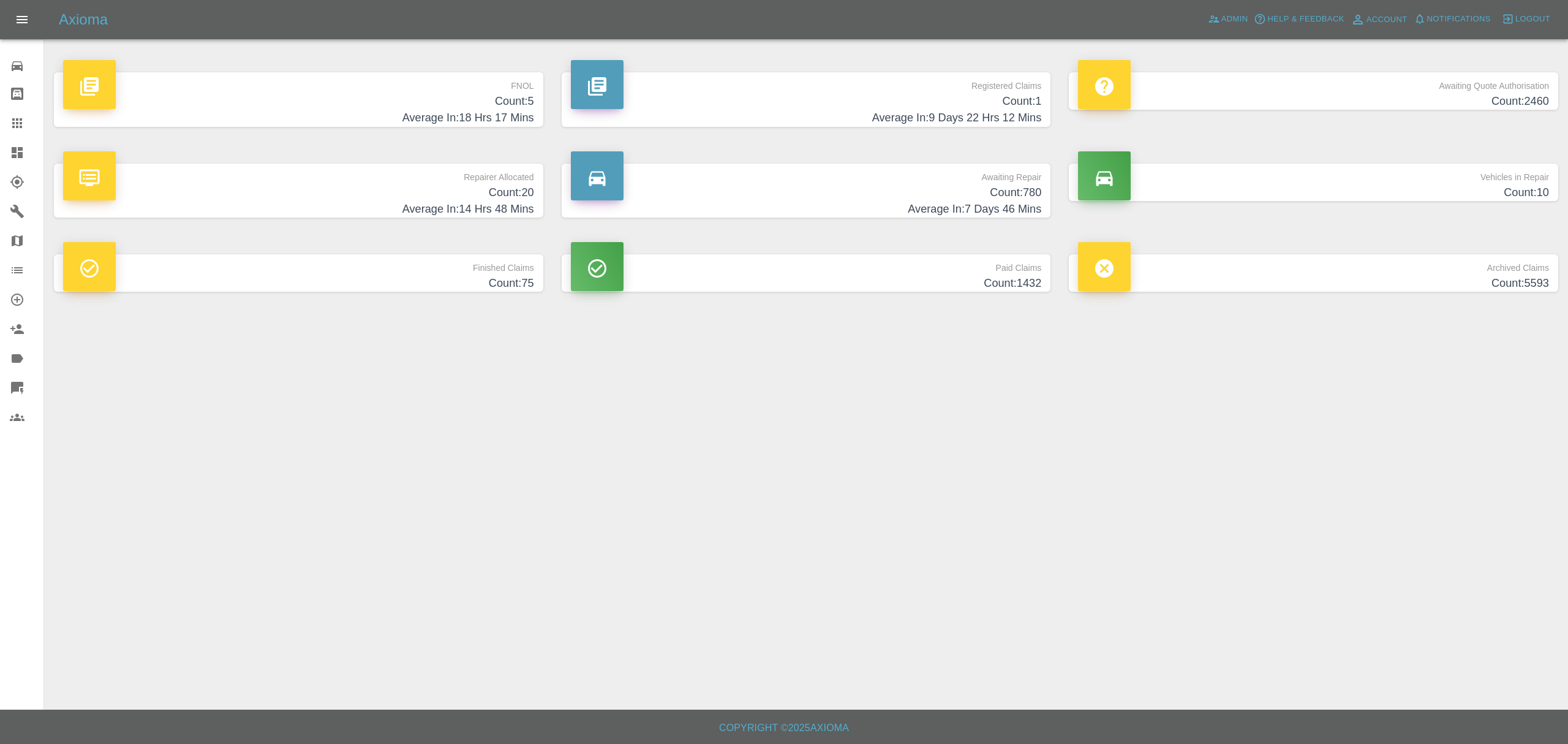
click at [420, 117] on h4 "Average In: 18 Hrs 17 Mins" at bounding box center [298, 117] width 471 height 17
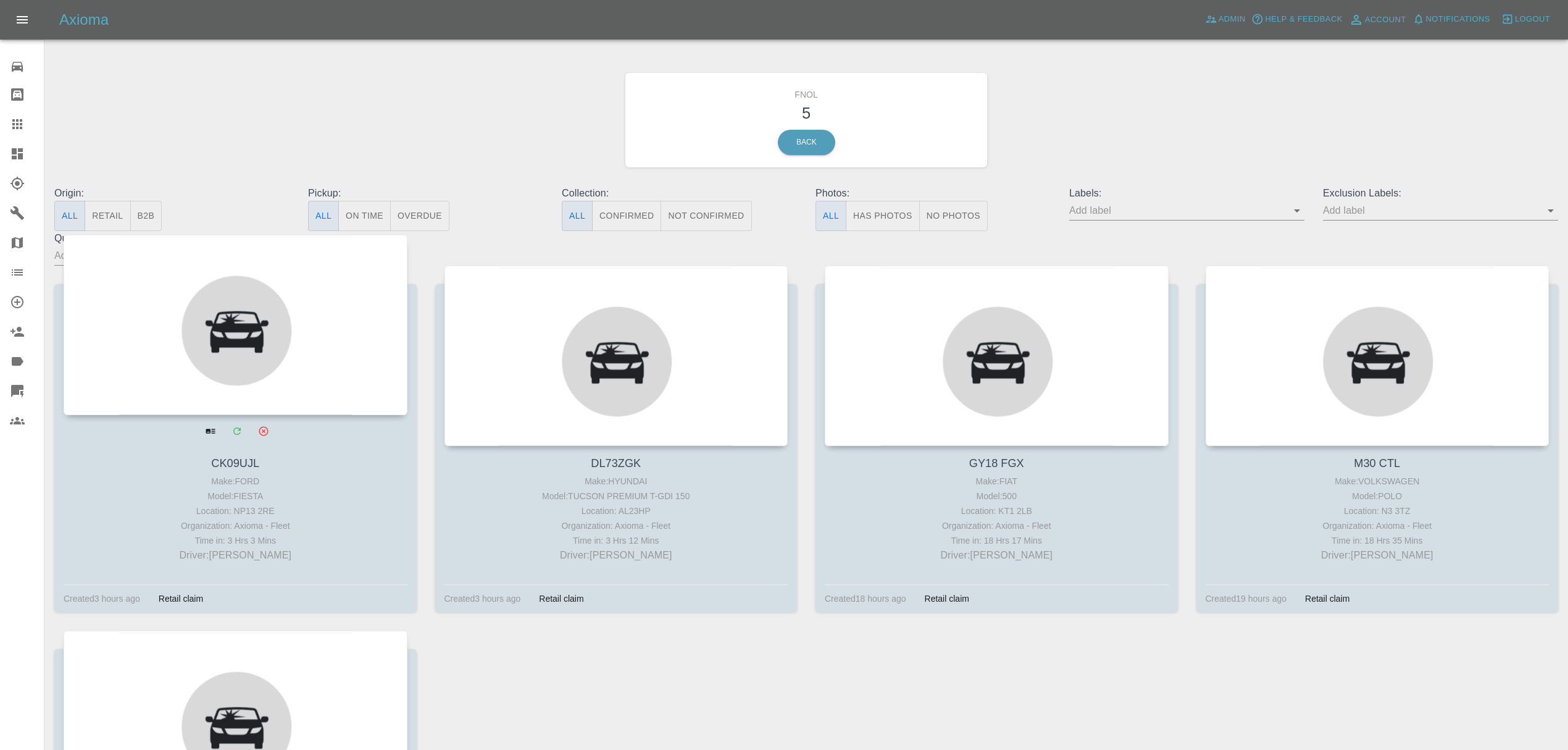
click at [275, 306] on div at bounding box center [235, 325] width 344 height 180
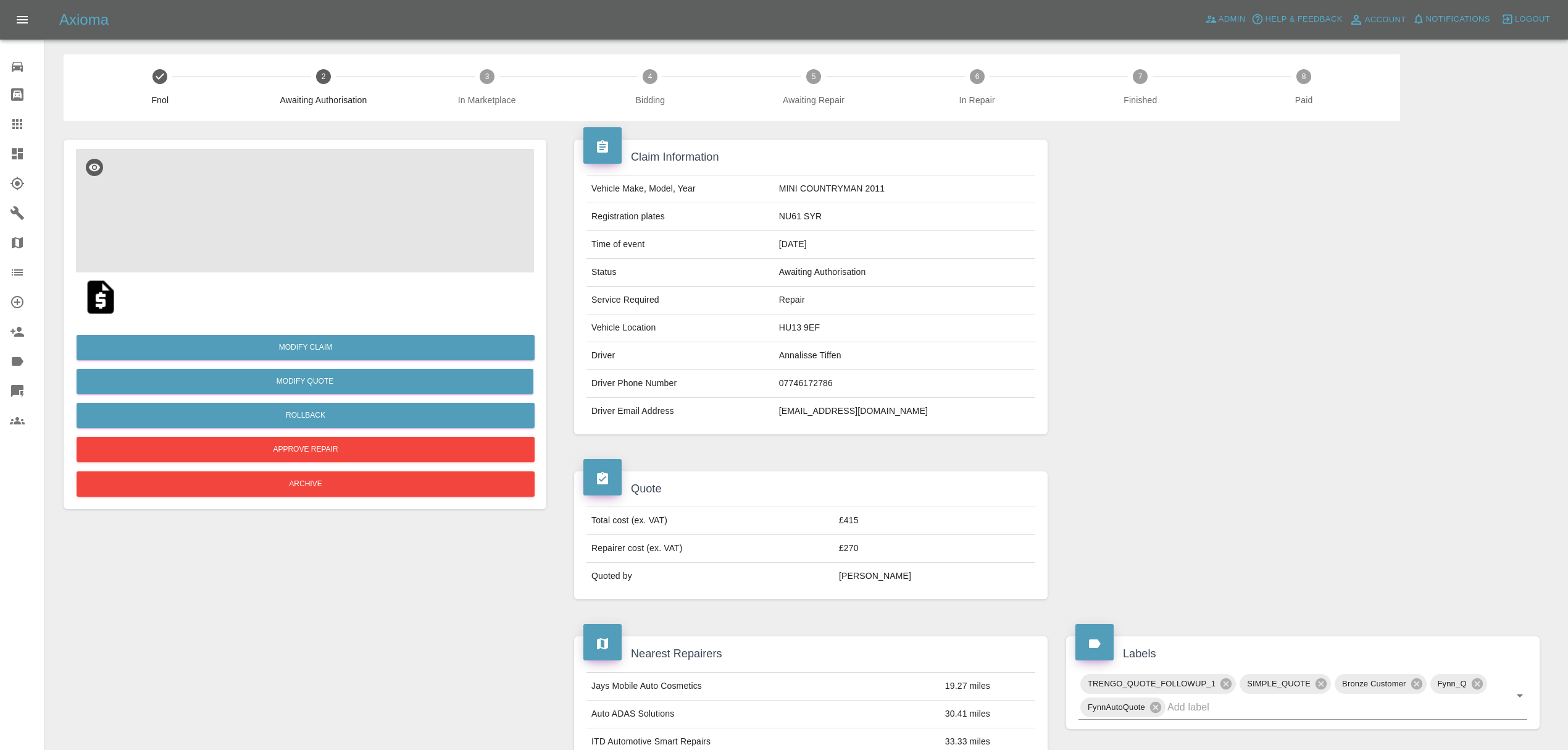
click at [317, 228] on img at bounding box center [305, 211] width 458 height 124
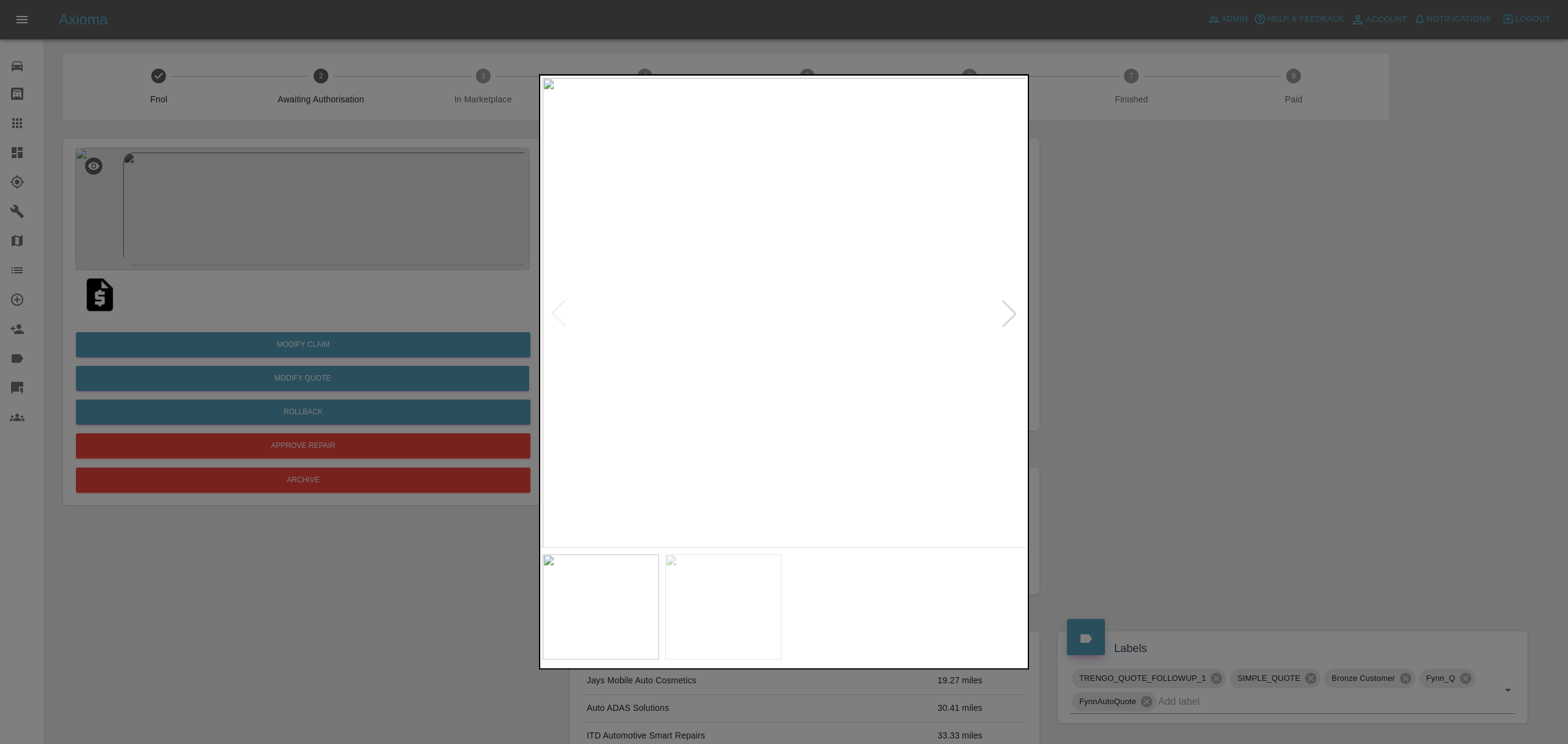
click at [1007, 302] on div at bounding box center [1009, 313] width 27 height 27
click at [1167, 288] on div at bounding box center [784, 372] width 1568 height 744
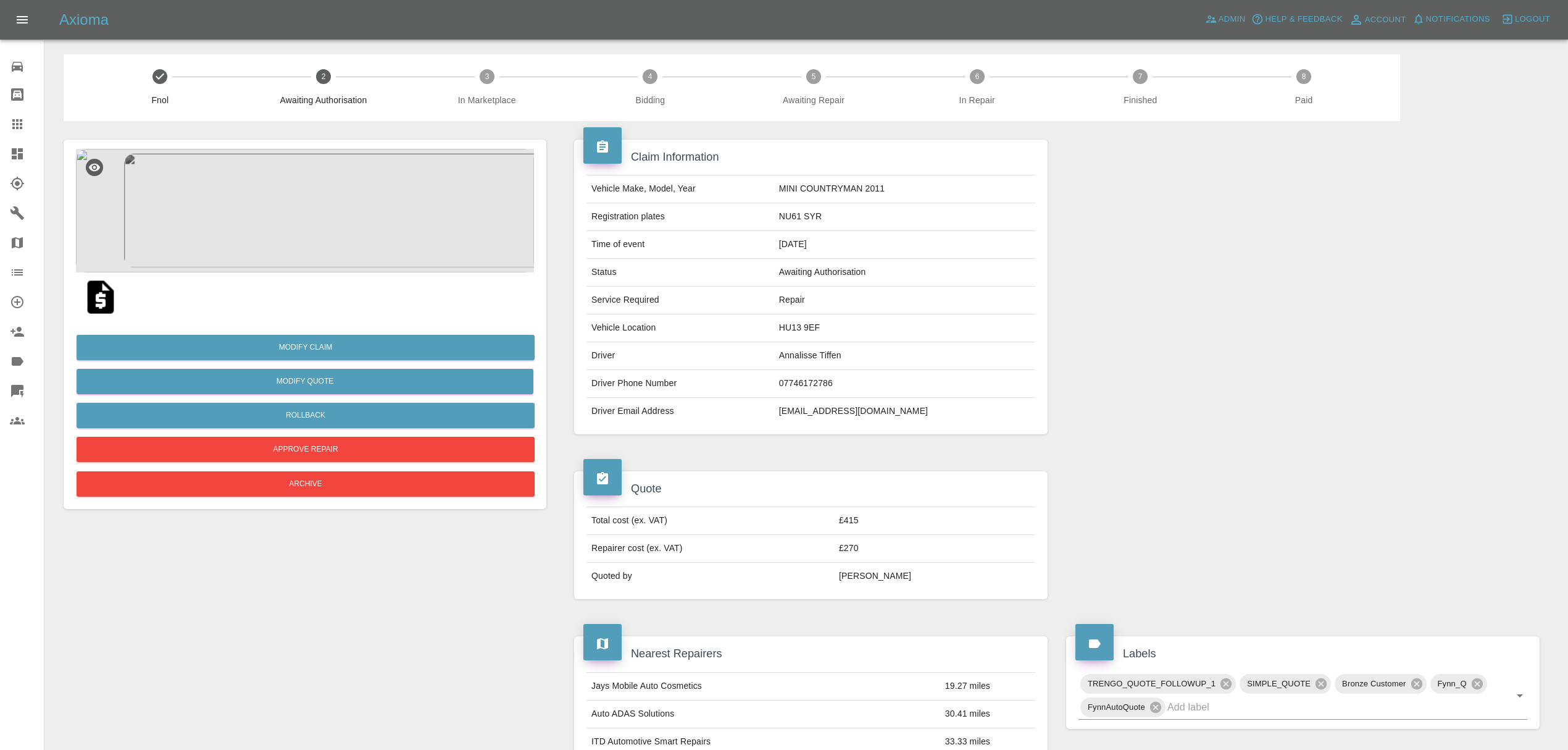
click at [7, 154] on link "Dashboard" at bounding box center [22, 154] width 44 height 29
